Goal: Navigation & Orientation: Find specific page/section

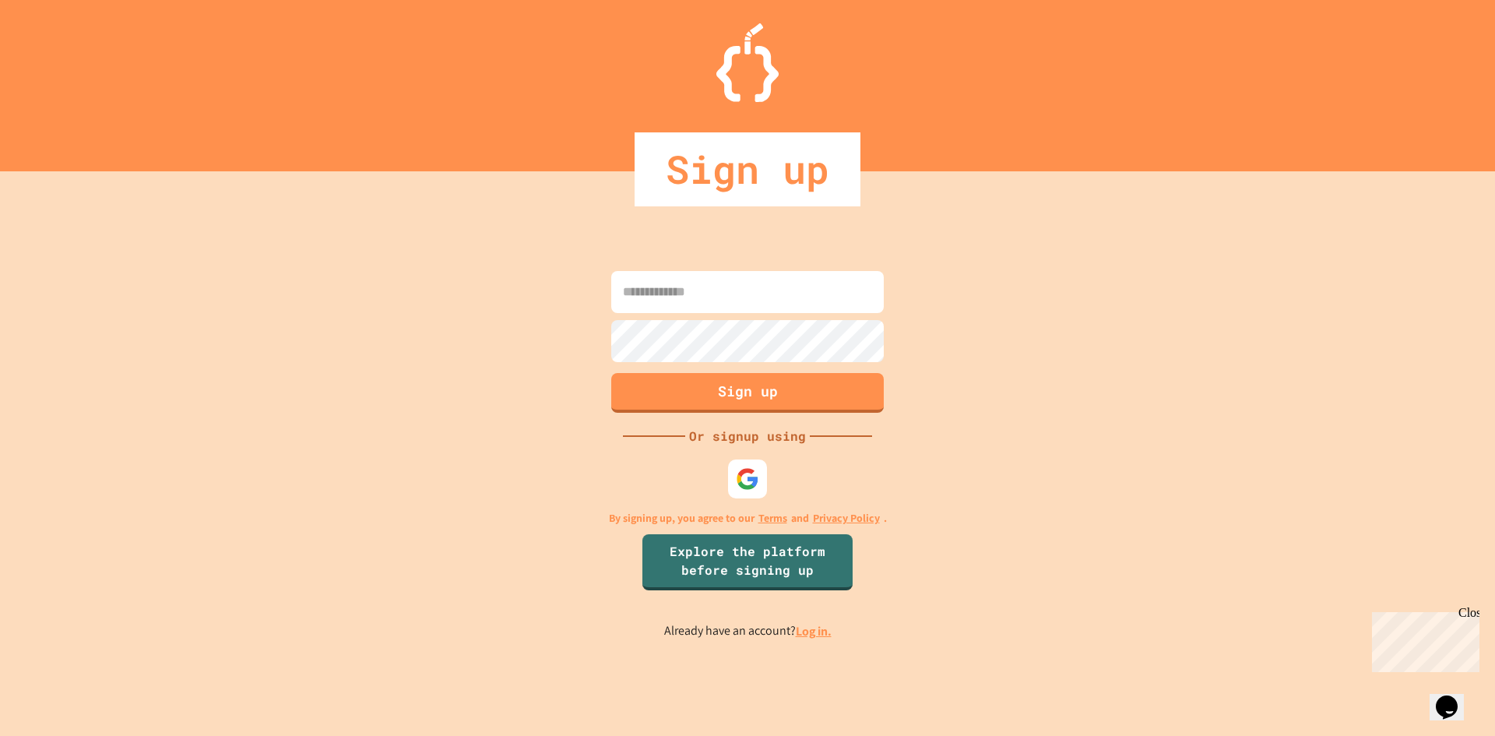
click at [814, 635] on link "Log in." at bounding box center [814, 631] width 36 height 16
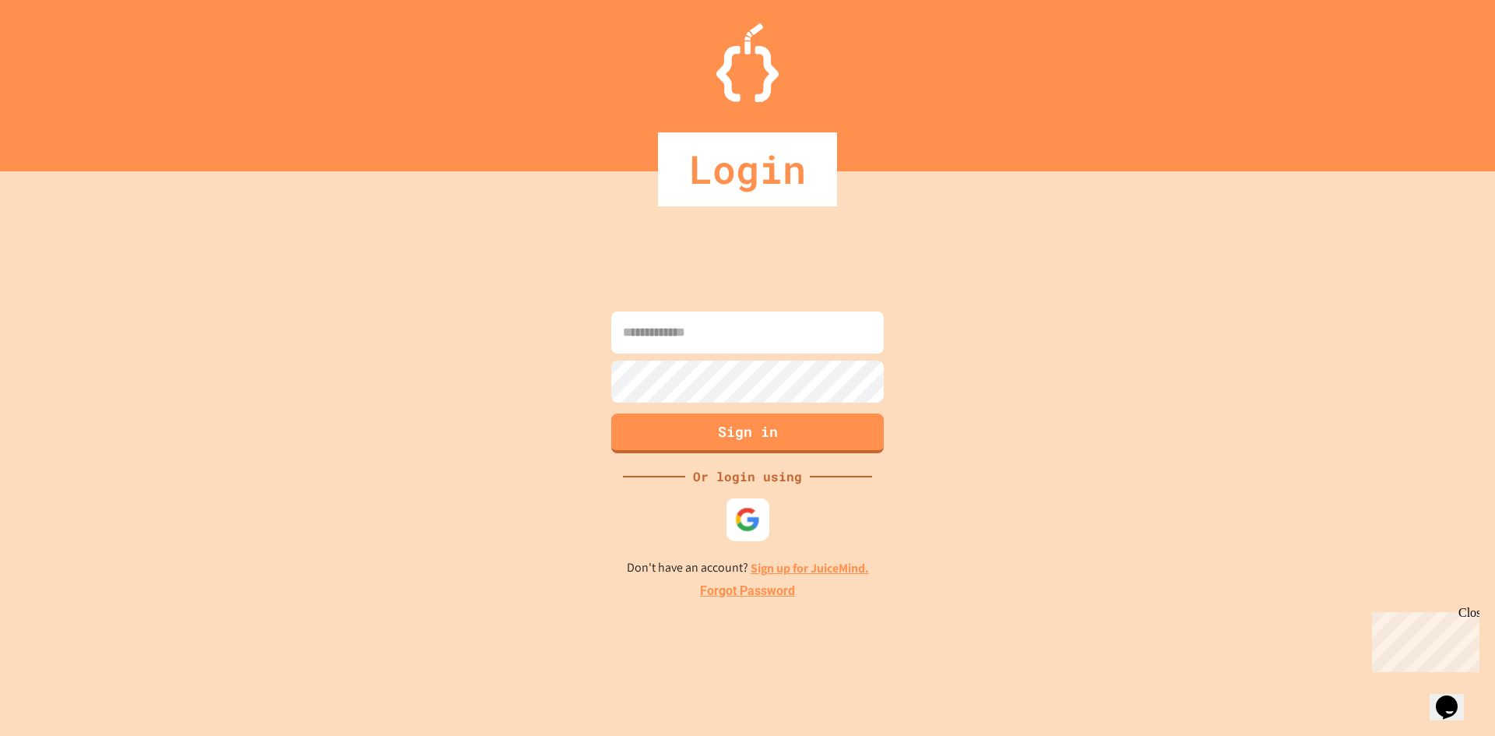
click at [757, 525] on img at bounding box center [748, 519] width 26 height 26
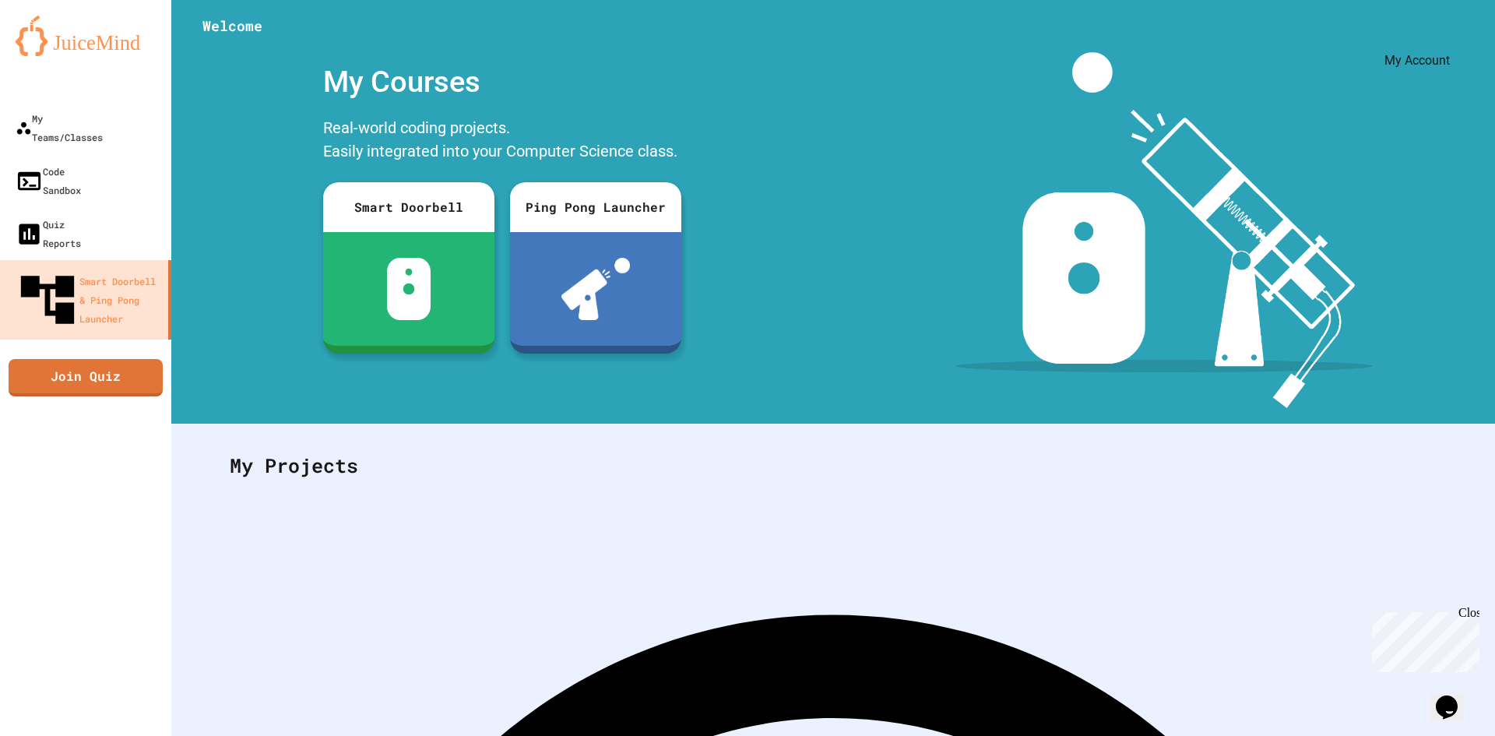
click at [1448, 38] on div "My Account" at bounding box center [1448, 38] width 0 height 0
click at [1409, 735] on div at bounding box center [747, 736] width 1495 height 0
click at [65, 167] on link "Code Sandbox" at bounding box center [86, 180] width 177 height 54
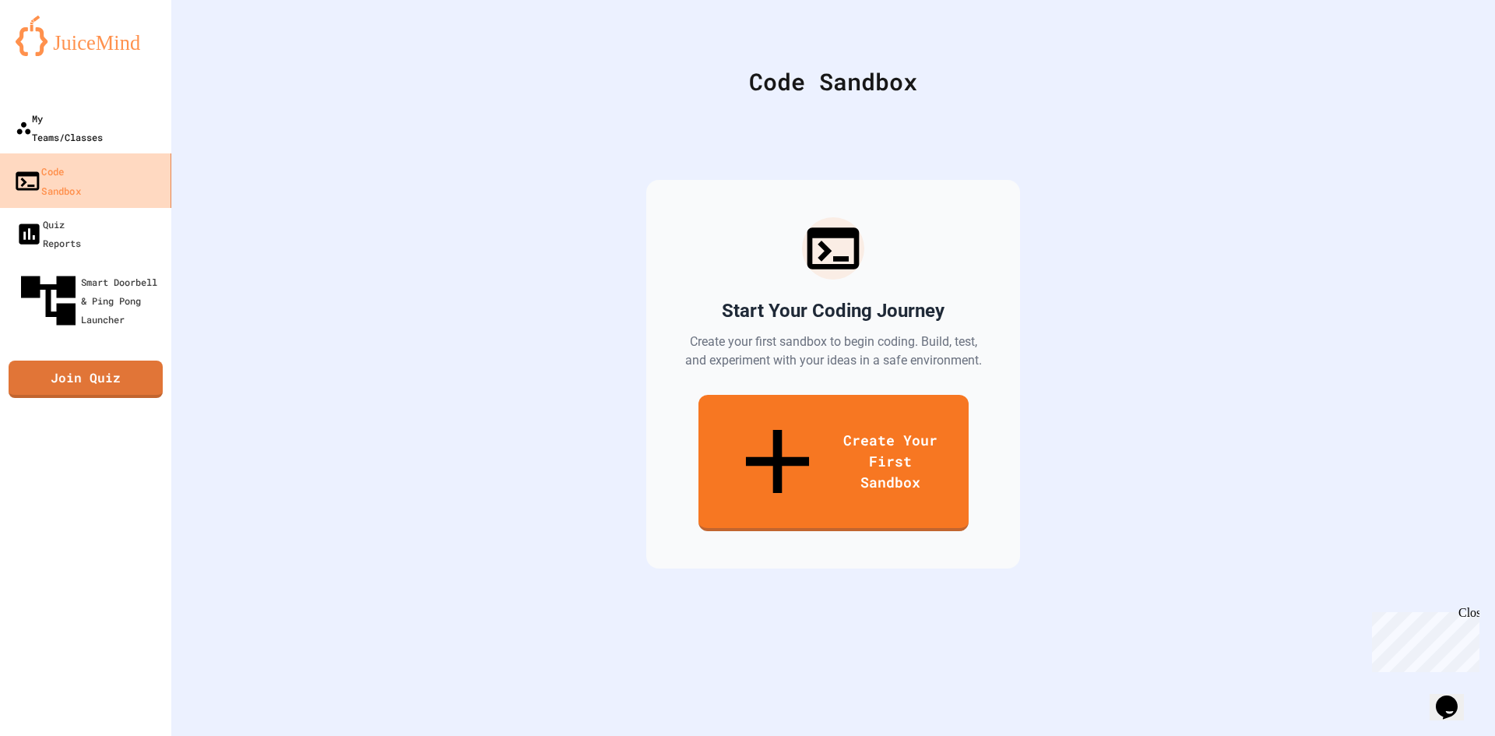
click at [55, 128] on link "My Teams/Classes" at bounding box center [85, 127] width 171 height 53
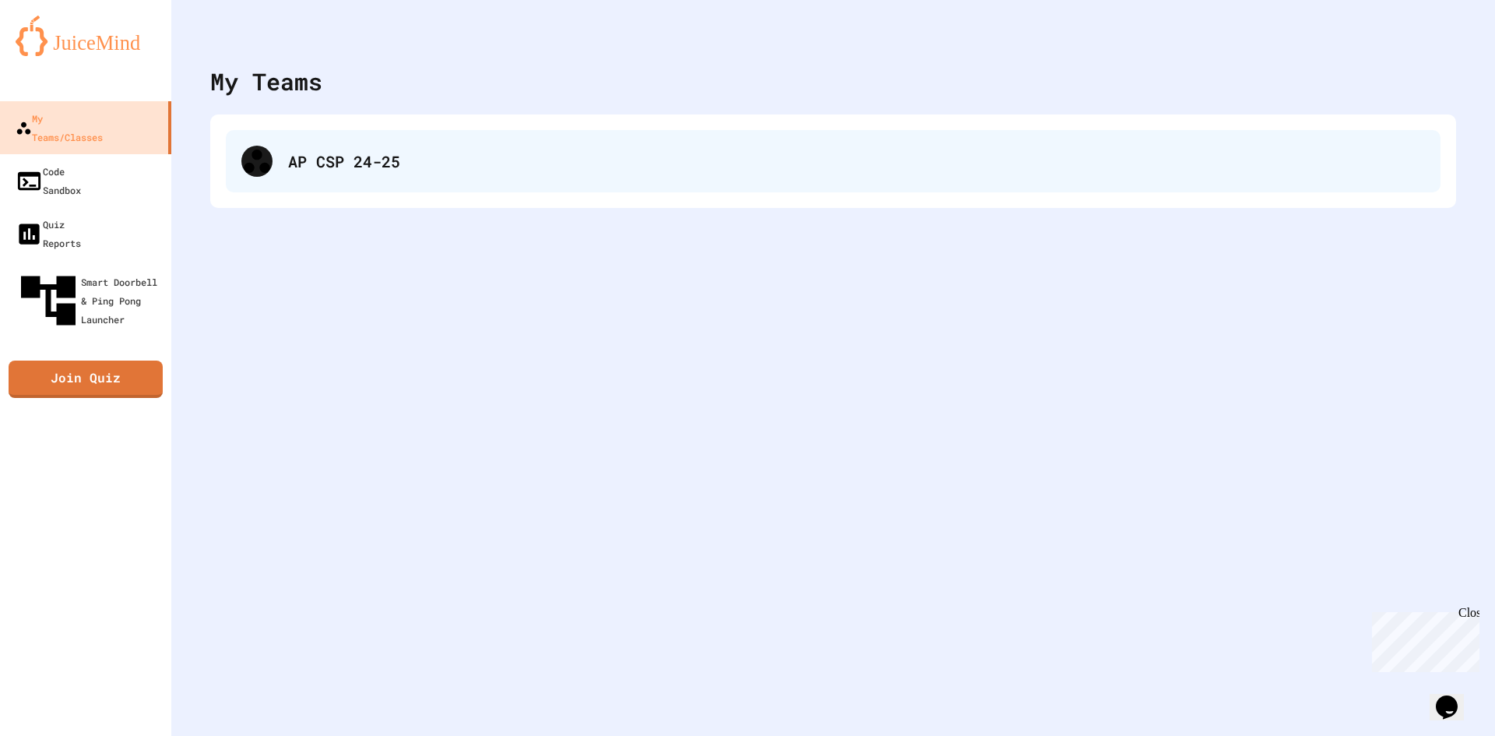
click at [427, 163] on div "AP CSP 24-25" at bounding box center [856, 160] width 1137 height 23
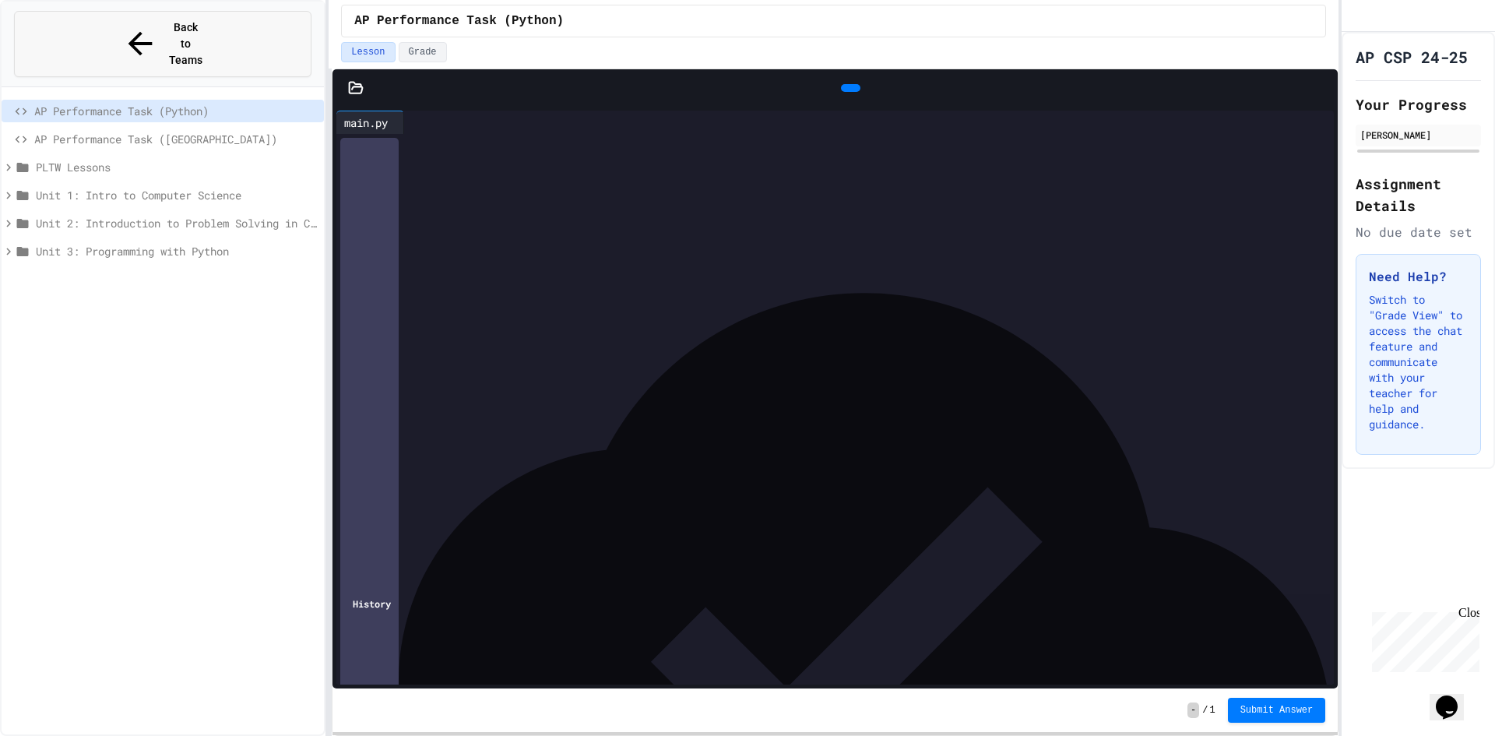
click at [122, 26] on icon at bounding box center [140, 44] width 37 height 37
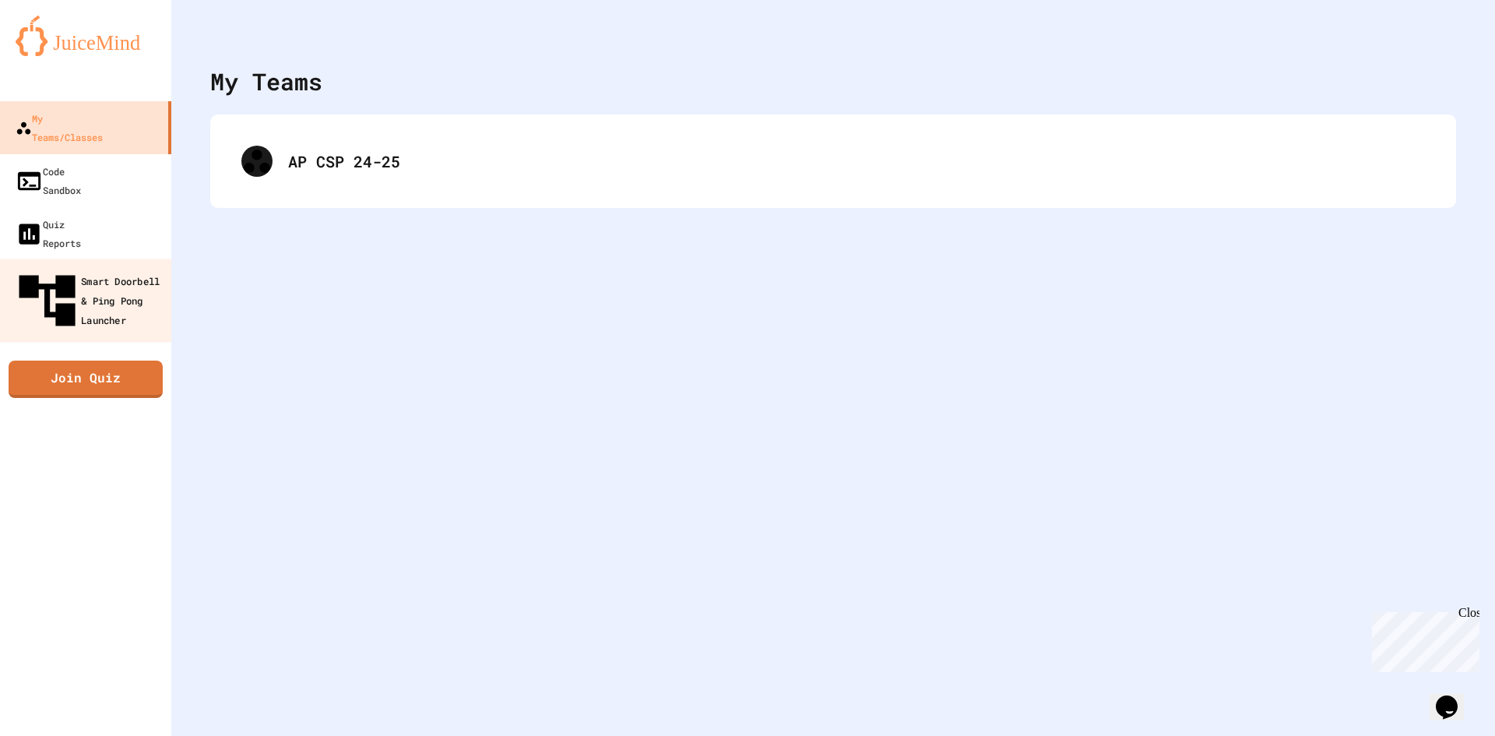
click at [86, 267] on div "Smart Doorbell & Ping Pong Launcher" at bounding box center [90, 301] width 154 height 68
